Goal: Entertainment & Leisure: Consume media (video, audio)

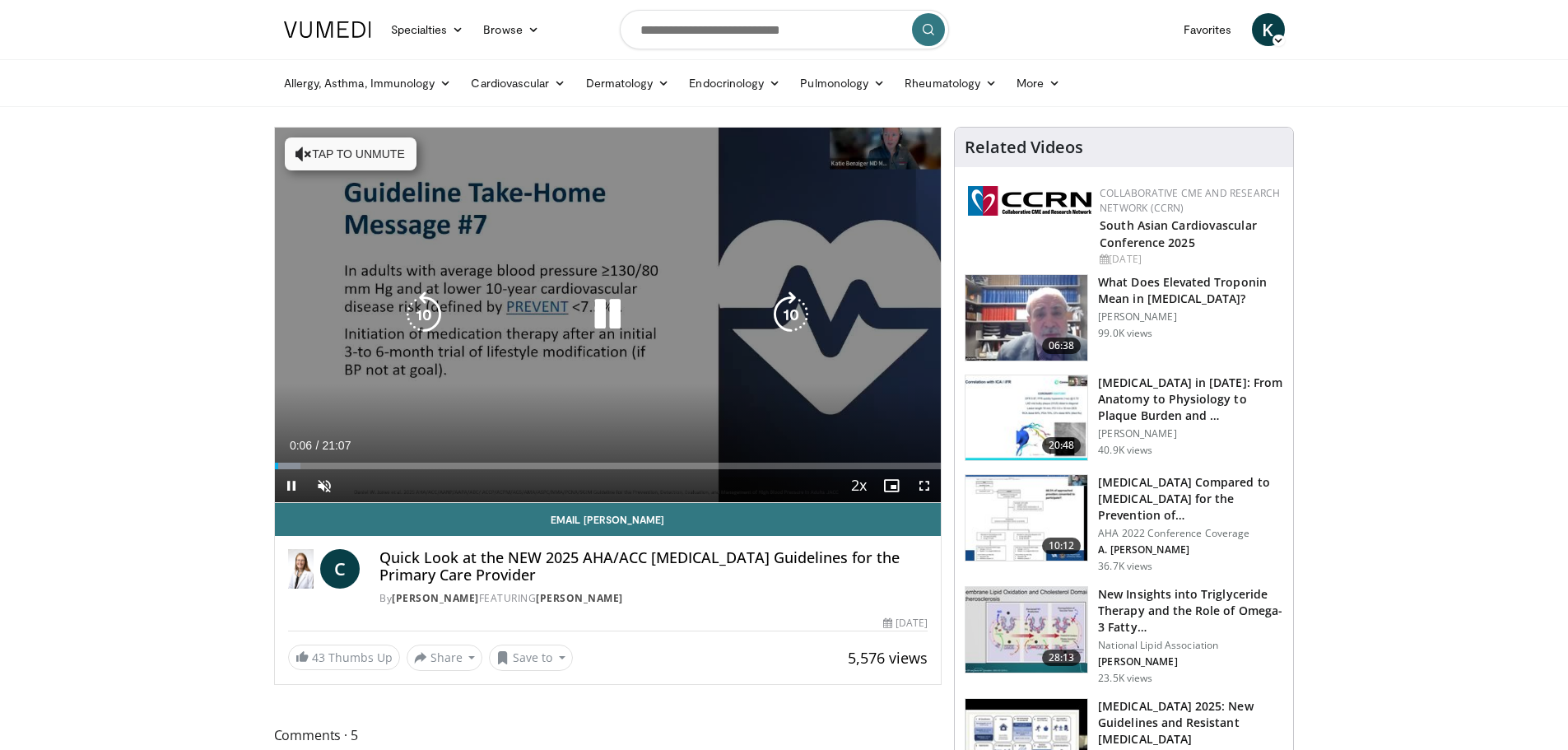
click at [608, 303] on icon "Video Player" at bounding box center [607, 314] width 46 height 46
click at [613, 310] on icon "Video Player" at bounding box center [607, 314] width 46 height 46
click at [340, 158] on button "Tap to unmute" at bounding box center [350, 153] width 132 height 32
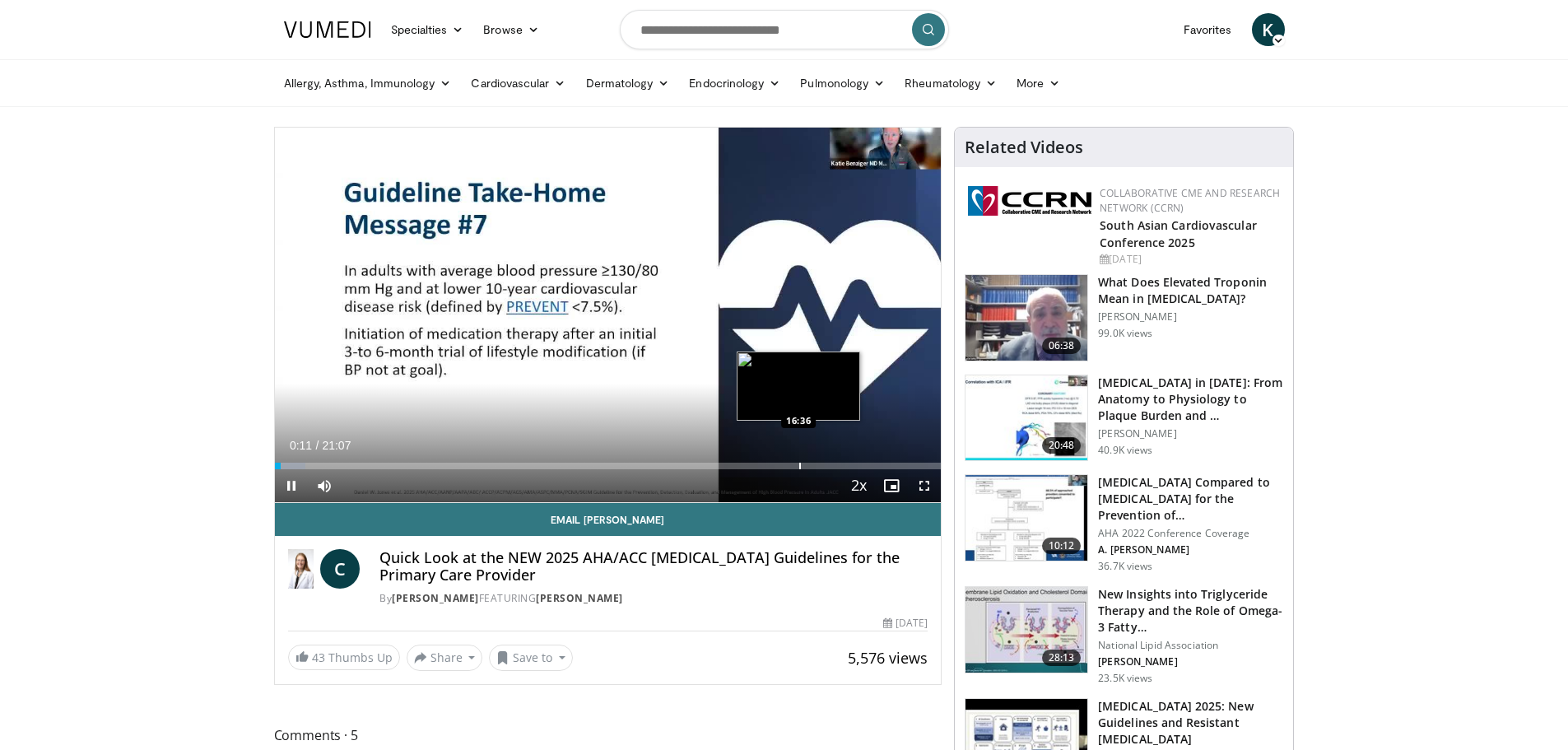
click at [798, 453] on div "Loaded : 4.69% 00:11 16:36" at bounding box center [608, 460] width 667 height 15
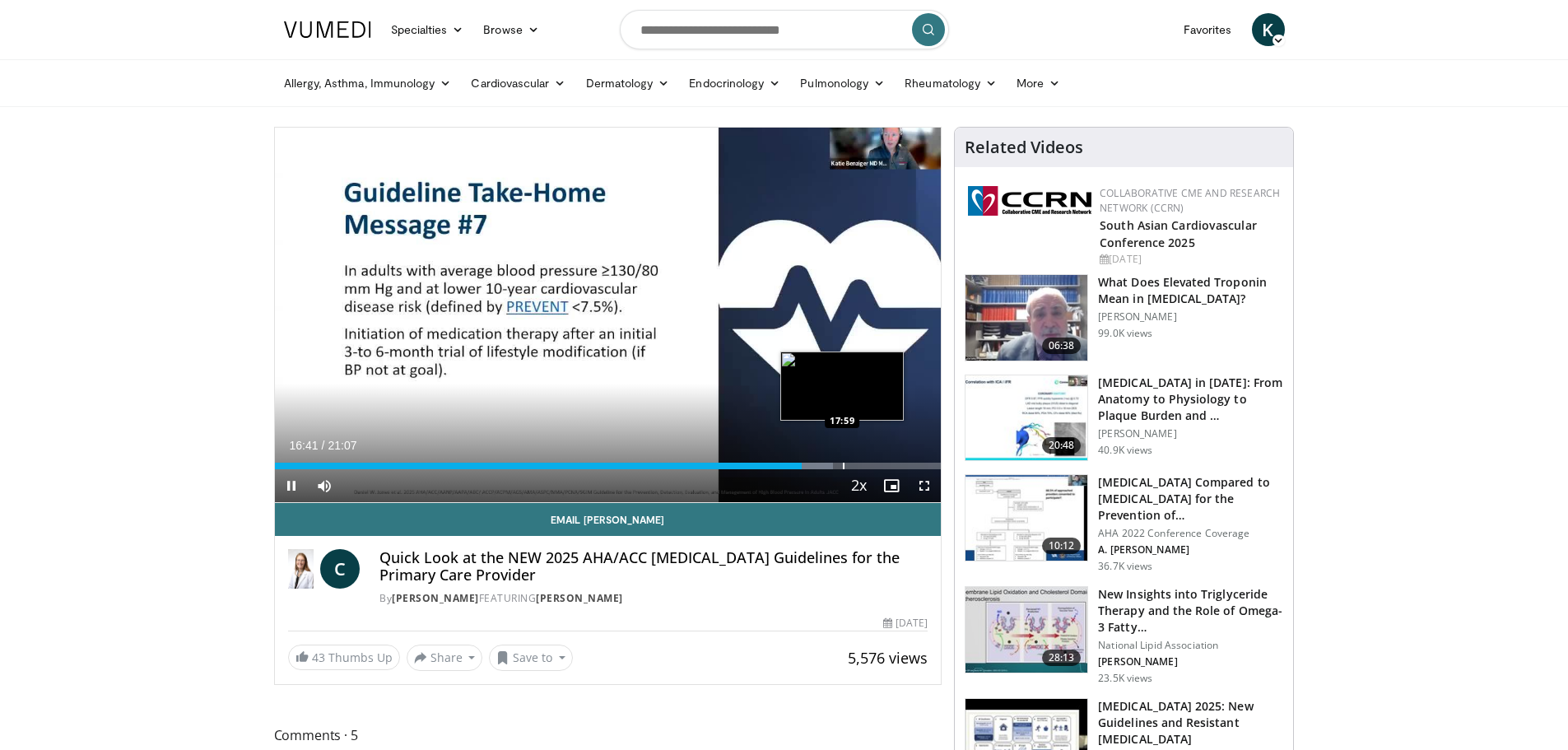
click at [843, 457] on div "Loaded : 83.77% 16:41 17:59" at bounding box center [608, 460] width 667 height 15
click at [905, 461] on div "Loaded : 90.77% 18:05 19:59" at bounding box center [608, 460] width 667 height 15
click at [925, 462] on div "Progress Bar" at bounding box center [926, 465] width 2 height 6
drag, startPoint x: 919, startPoint y: 464, endPoint x: 928, endPoint y: 462, distance: 9.2
click at [926, 462] on div "Progress Bar" at bounding box center [925, 465] width 2 height 6
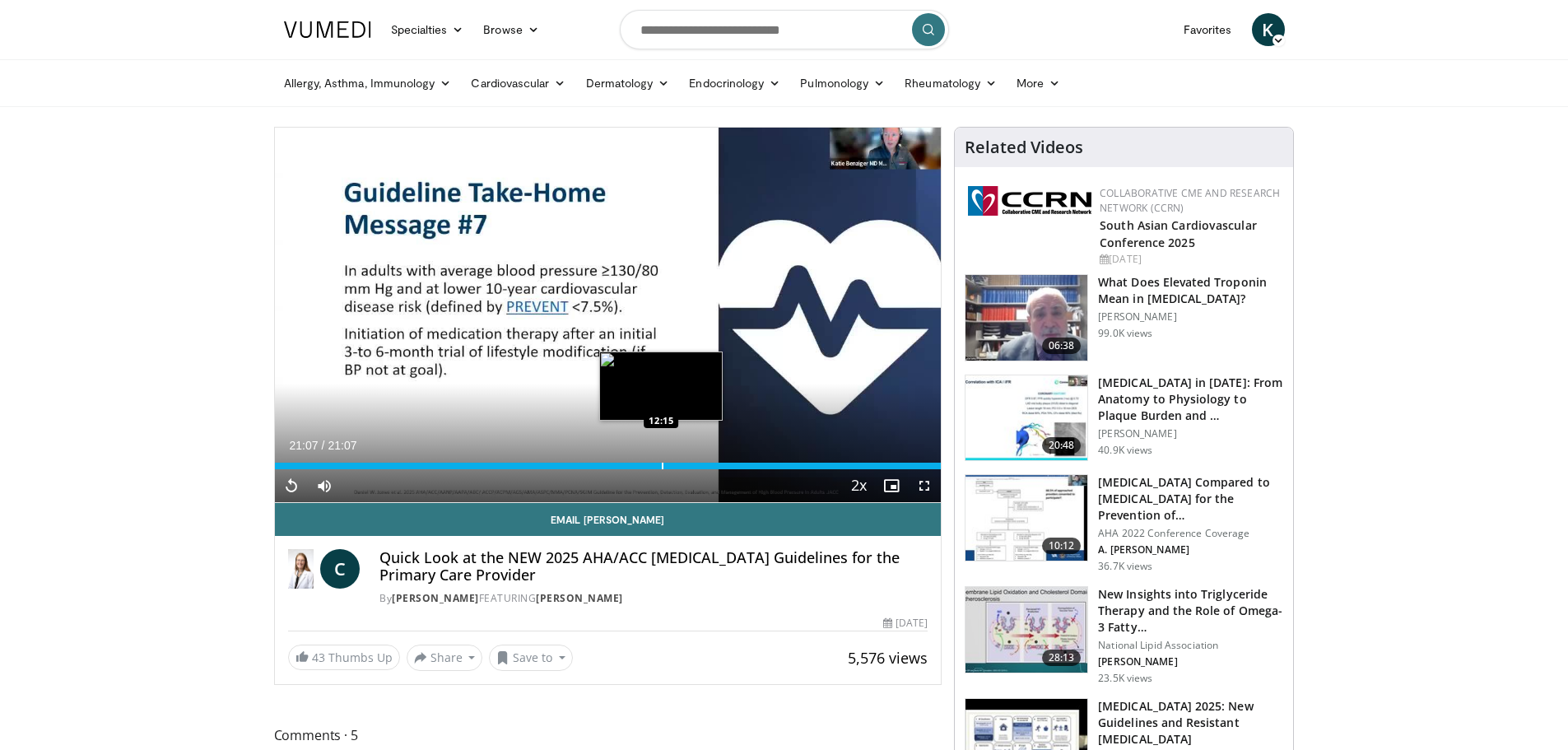
click at [662, 468] on div "Progress Bar" at bounding box center [663, 465] width 2 height 6
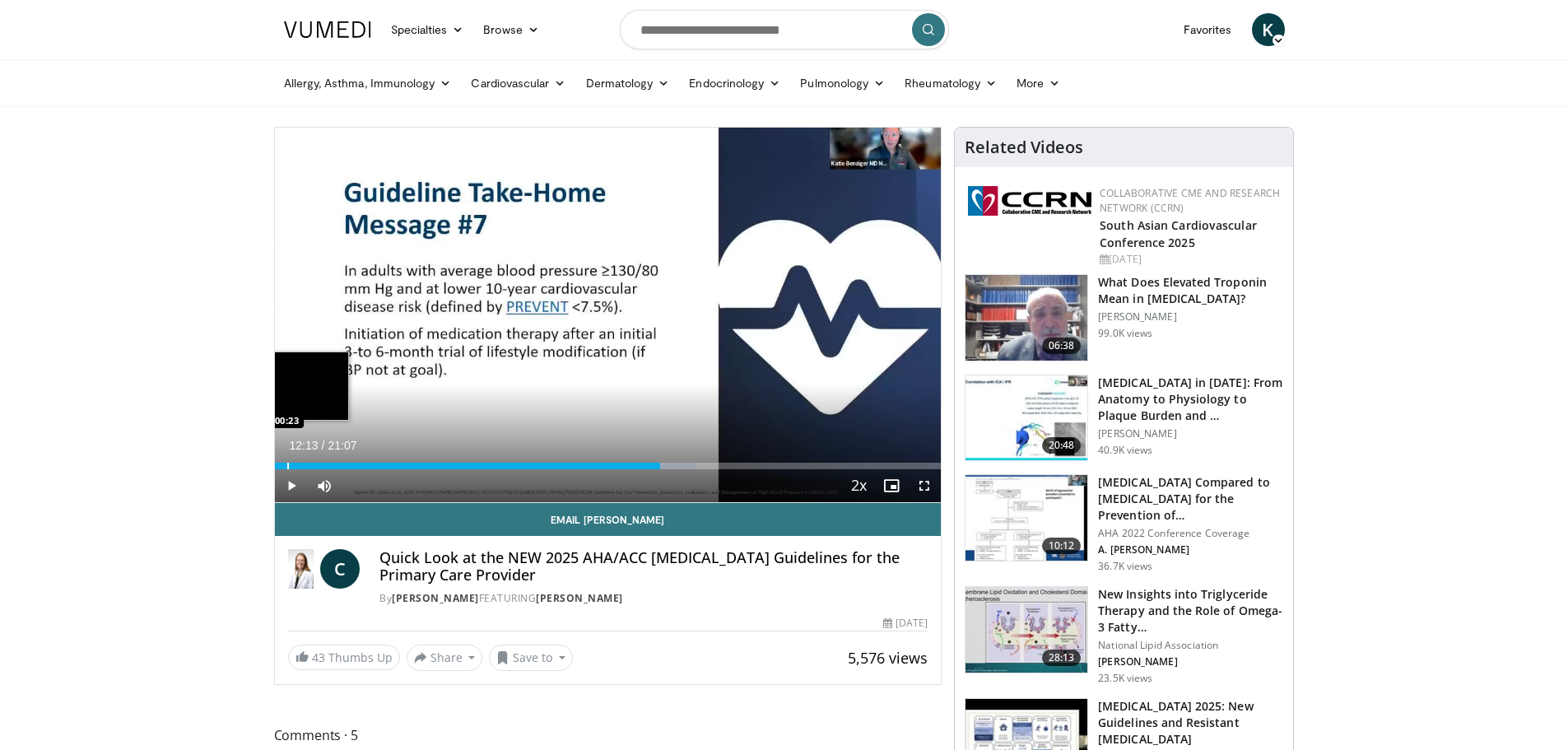
click at [286, 456] on div "Loaded : 63.14% 12:13 00:23" at bounding box center [608, 460] width 667 height 15
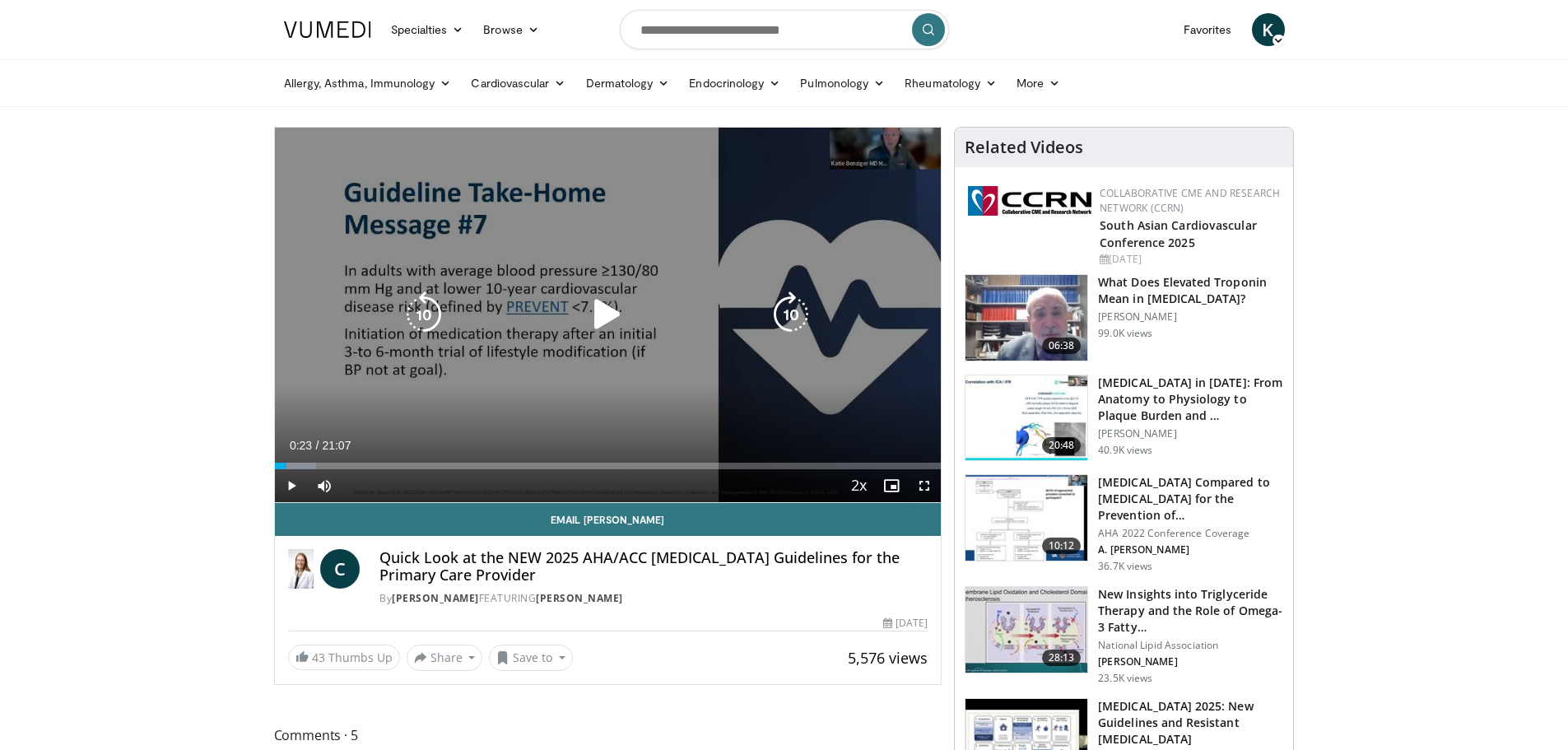
click at [435, 378] on div "10 seconds Tap to unmute" at bounding box center [608, 314] width 667 height 375
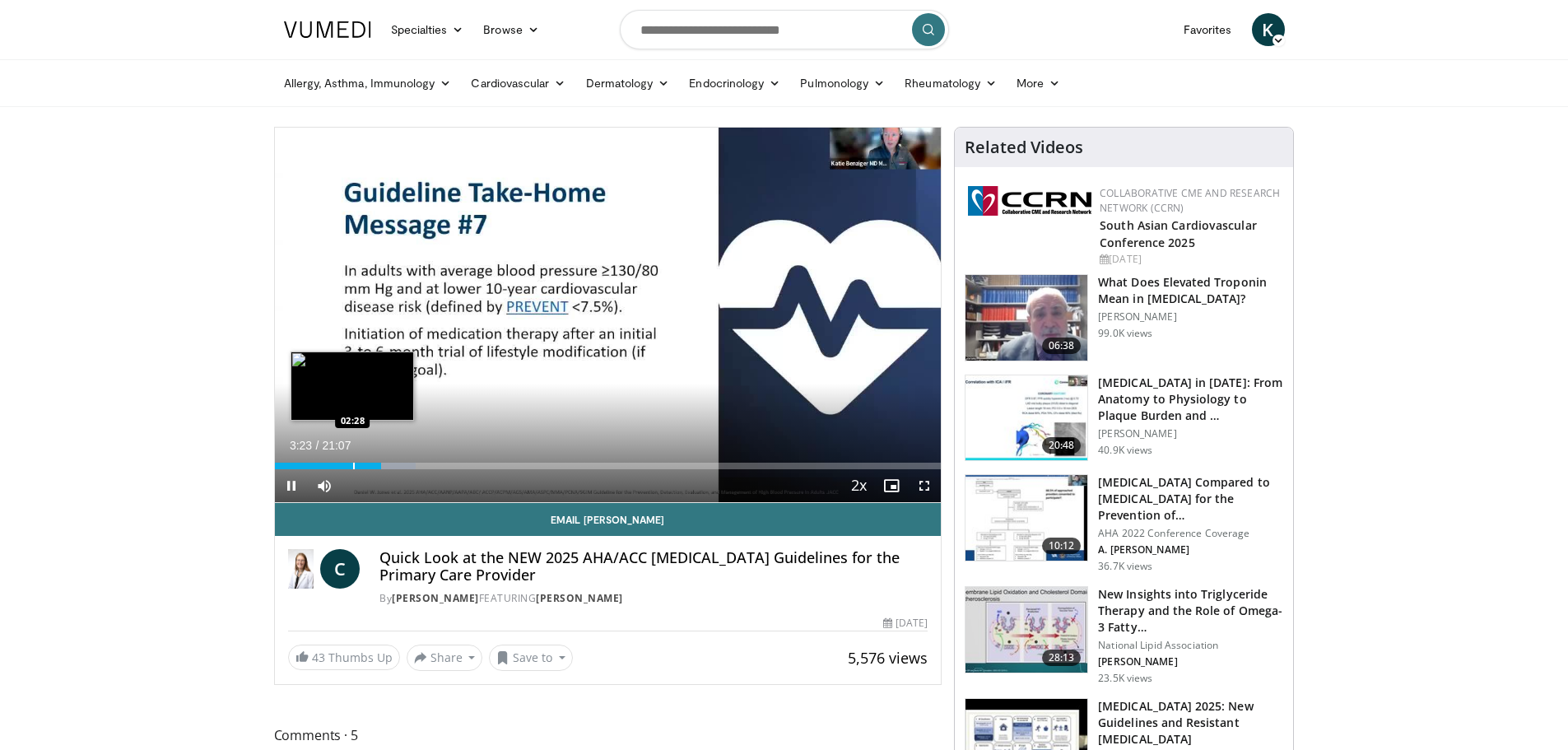
click at [353, 464] on div "Progress Bar" at bounding box center [354, 465] width 2 height 6
click at [325, 461] on div "Loaded : 7.89% 01:36 01:36" at bounding box center [608, 460] width 667 height 15
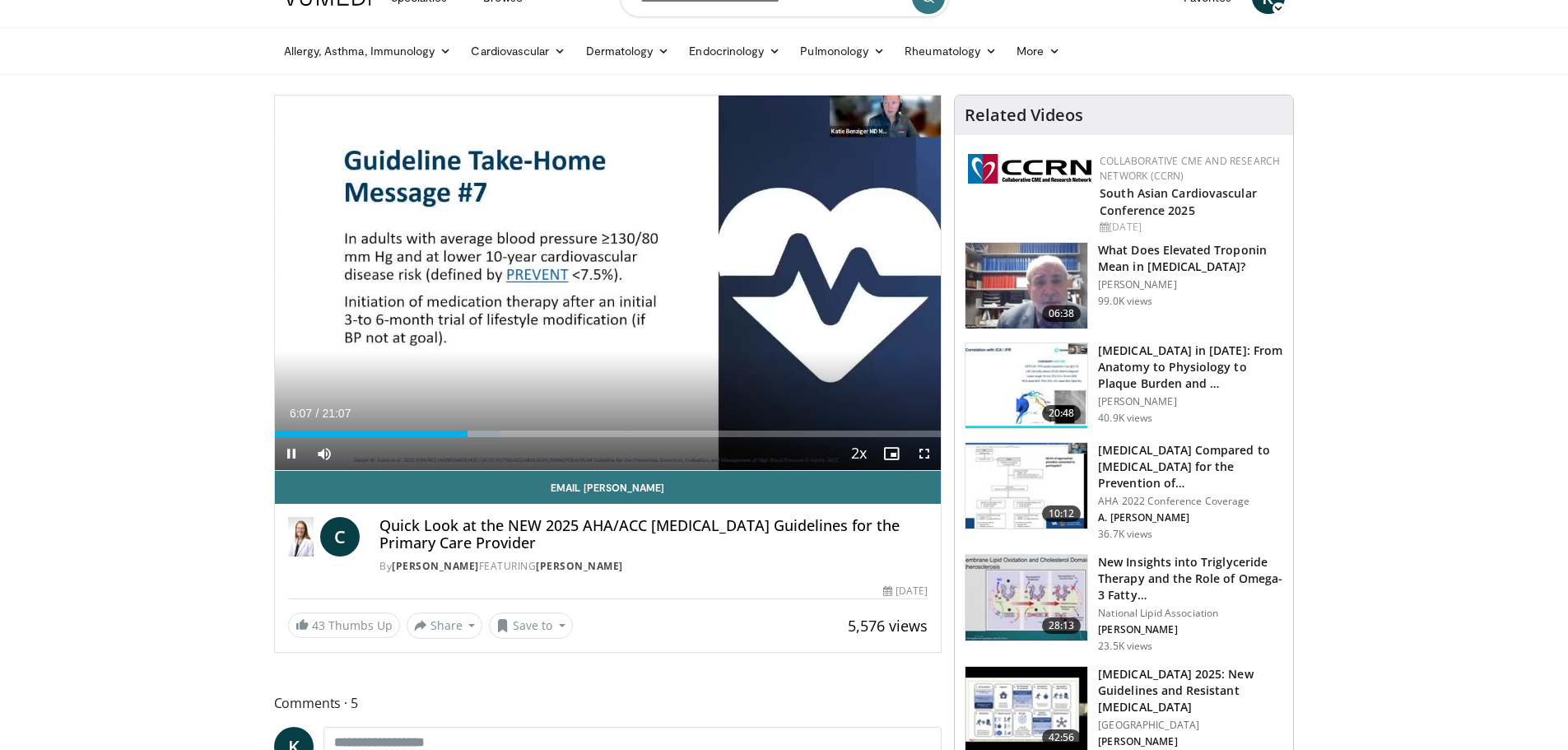
scroll to position [82, 0]
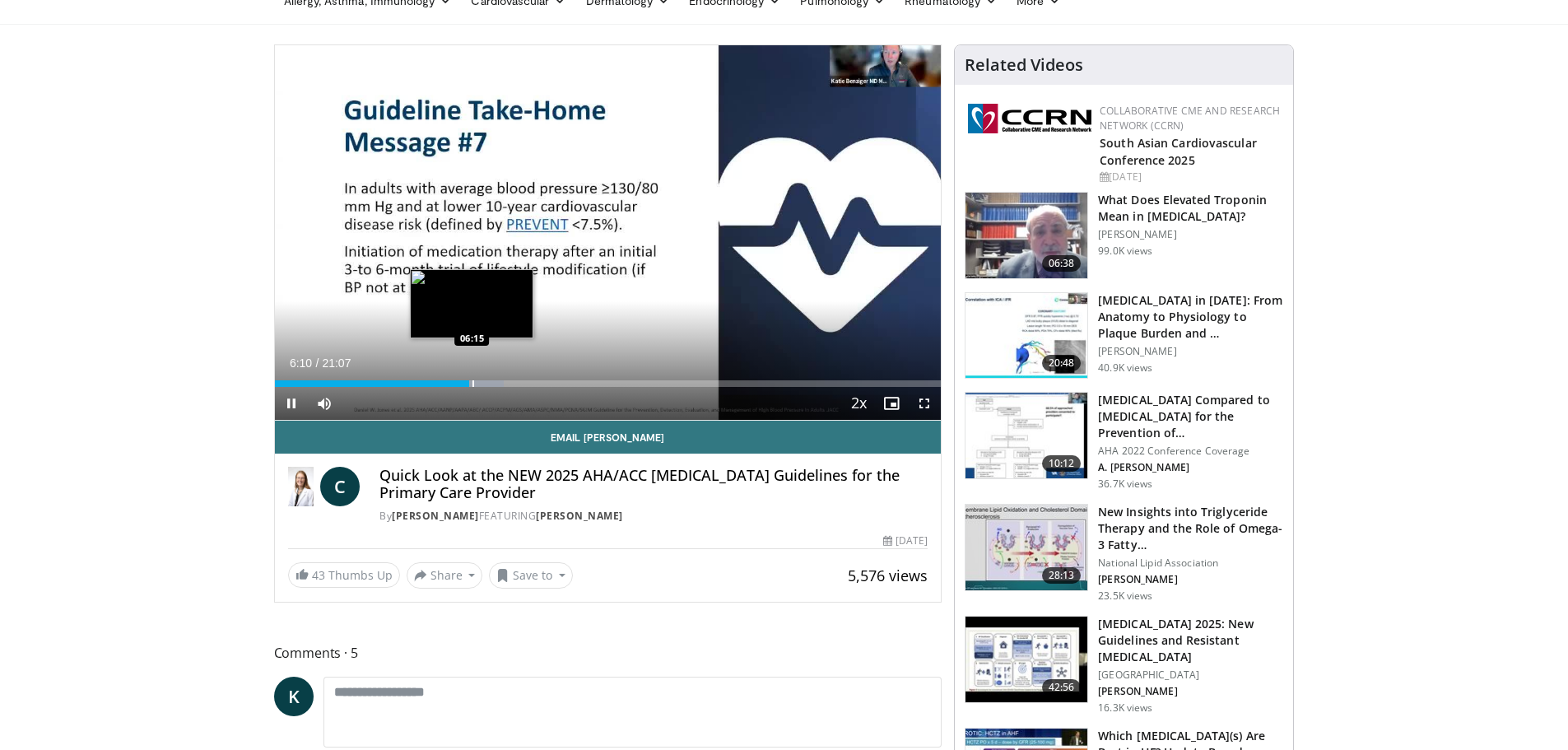
click at [471, 377] on div "Loaded : 34.44% 06:10 06:15" at bounding box center [608, 378] width 667 height 15
click at [498, 382] on div "Progress Bar" at bounding box center [499, 383] width 2 height 6
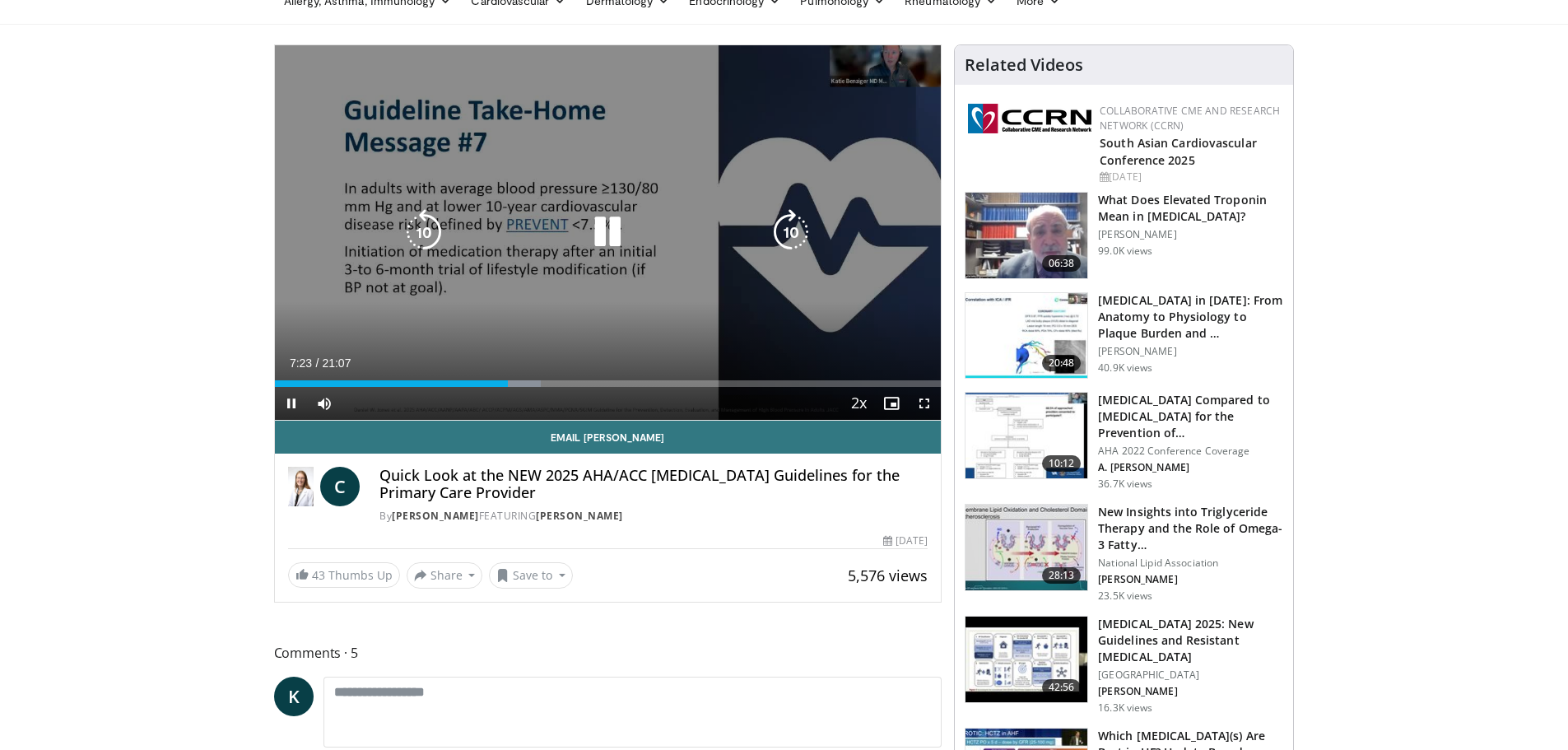
click at [609, 231] on icon "Video Player" at bounding box center [607, 232] width 46 height 46
